Goal: Transaction & Acquisition: Purchase product/service

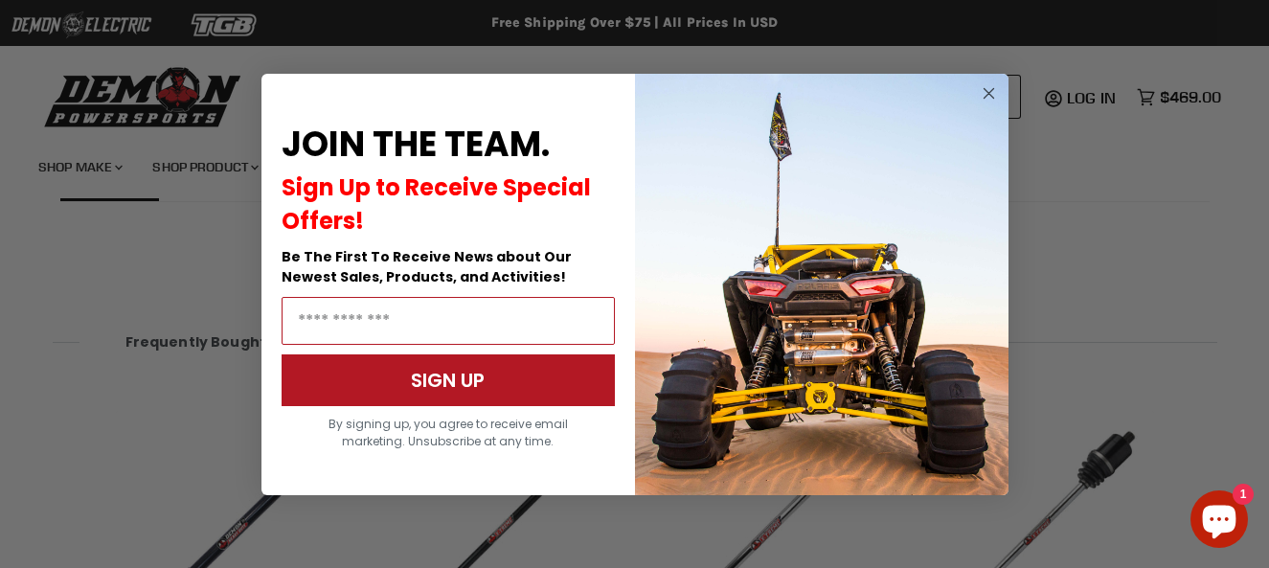
scroll to position [2272, 0]
